Goal: Find specific fact: Find specific fact

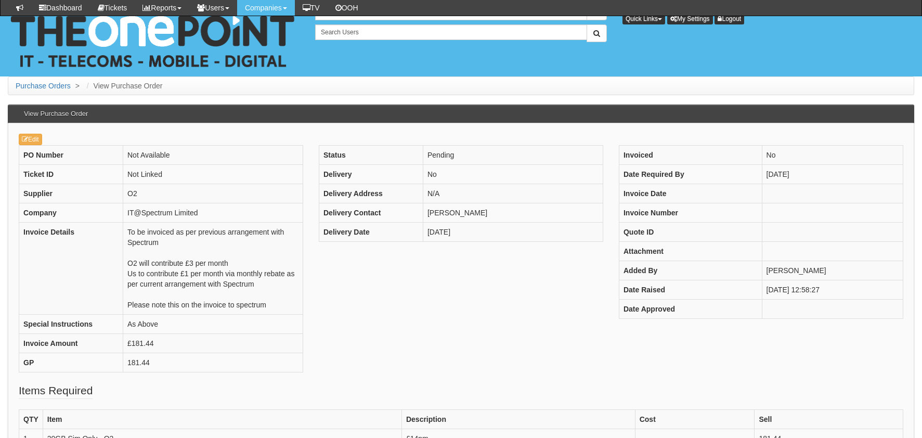
scroll to position [103, 0]
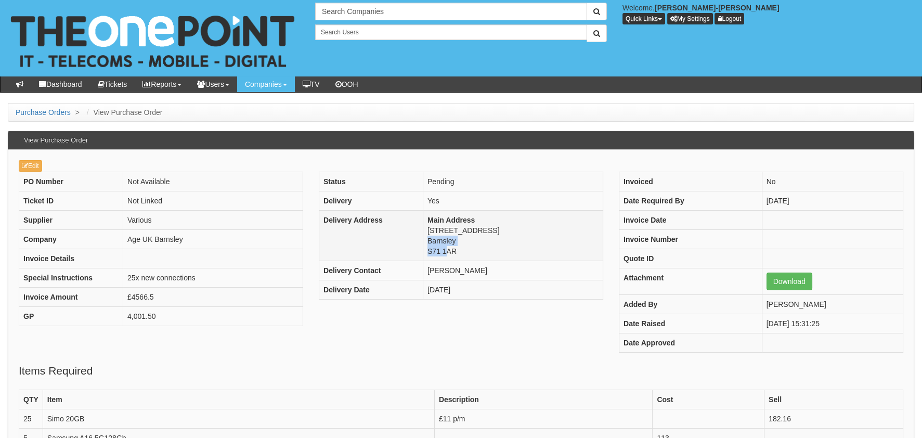
drag, startPoint x: 465, startPoint y: 243, endPoint x: 446, endPoint y: 250, distance: 20.4
click at [446, 250] on td "Main Address 36a Queens Road Barnsley S71 1AR" at bounding box center [513, 236] width 180 height 50
drag, startPoint x: 446, startPoint y: 250, endPoint x: 458, endPoint y: 252, distance: 12.2
click at [458, 253] on td "Main Address 36a Queens Road Barnsley S71 1AR" at bounding box center [513, 236] width 180 height 50
drag, startPoint x: 457, startPoint y: 252, endPoint x: 425, endPoint y: 250, distance: 31.8
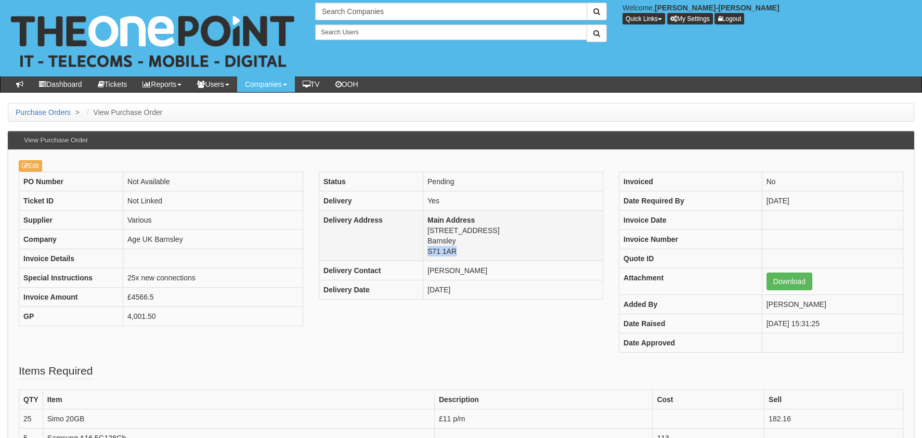
click at [425, 250] on td "Main Address 36a Queens Road Barnsley S71 1AR" at bounding box center [513, 236] width 180 height 50
copy td "S71 1AR"
